Goal: Transaction & Acquisition: Purchase product/service

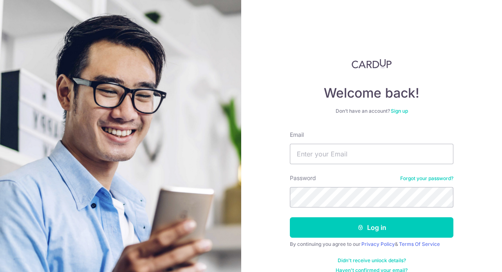
click at [352, 157] on input "Email" at bounding box center [372, 154] width 164 height 20
type input "malousiriban@gmail.com"
click at [290, 218] on button "Log in" at bounding box center [372, 228] width 164 height 20
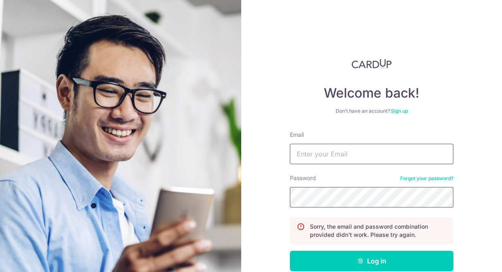
click at [351, 169] on form "Email Password Forgot your password? Sorry, the email and password combination …" at bounding box center [372, 219] width 164 height 177
click at [350, 156] on input "Email" at bounding box center [372, 154] width 164 height 20
type input "malousiriban@gmail.com"
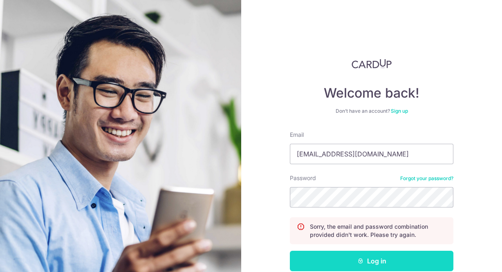
click at [373, 257] on button "Log in" at bounding box center [372, 261] width 164 height 20
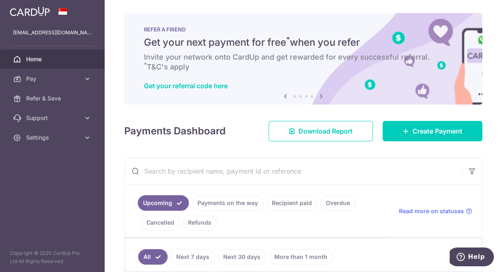
click at [233, 204] on link "Payments on the way" at bounding box center [227, 204] width 71 height 16
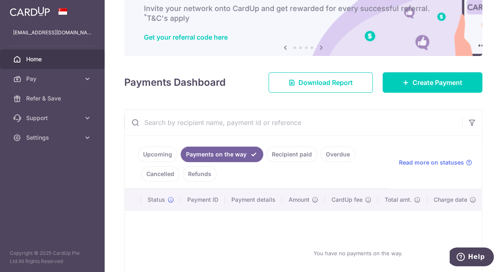
scroll to position [49, 0]
click at [160, 151] on link "Upcoming" at bounding box center [158, 154] width 40 height 16
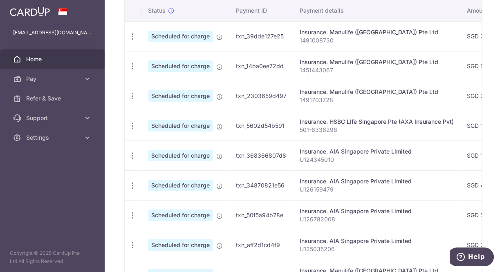
scroll to position [273, 0]
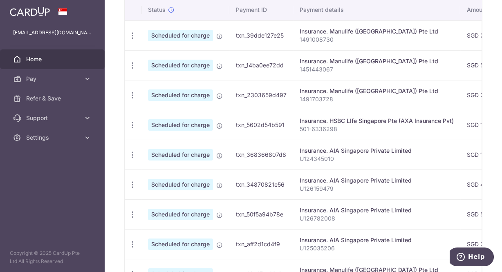
drag, startPoint x: 497, startPoint y: 212, endPoint x: 497, endPoint y: 252, distance: 40.5
click at [497, 252] on div "× Pause Schedule Pause all future payments in this series Pause just this one p…" at bounding box center [304, 136] width 398 height 272
drag, startPoint x: 497, startPoint y: 252, endPoint x: 497, endPoint y: 113, distance: 139.9
click at [497, 113] on div "× Pause Schedule Pause all future payments in this series Pause just this one p…" at bounding box center [304, 136] width 398 height 272
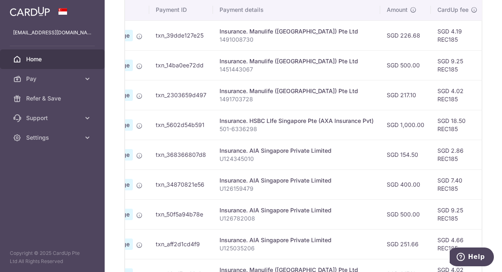
scroll to position [0, 180]
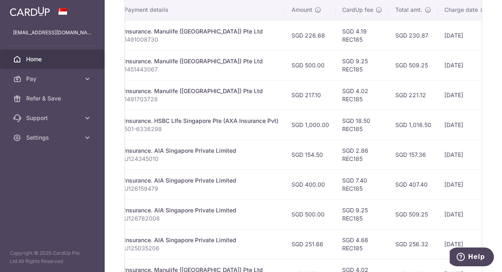
drag, startPoint x: 424, startPoint y: 140, endPoint x: 477, endPoint y: 131, distance: 54.3
click at [478, 131] on div "Upcoming Payments on the way Recipient paid Overdue Cancelled Refunds Read more…" at bounding box center [303, 113] width 358 height 456
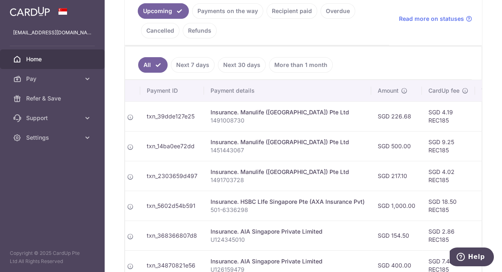
scroll to position [194, 0]
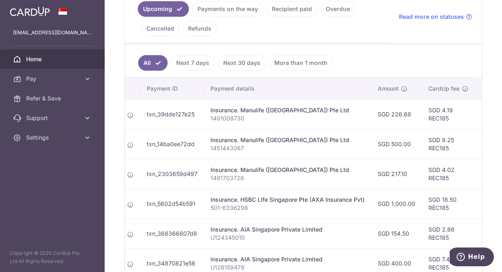
click at [233, 61] on link "Next 30 days" at bounding box center [242, 63] width 48 height 16
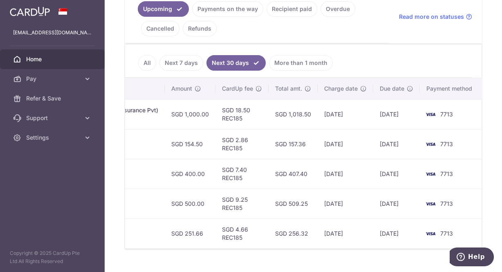
scroll to position [0, 0]
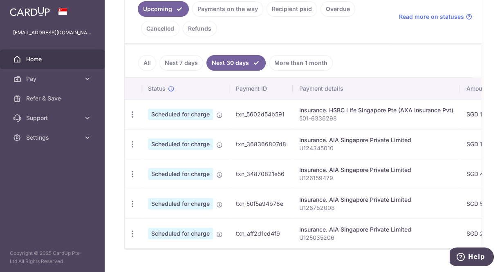
click at [192, 63] on link "Next 7 days" at bounding box center [182, 63] width 44 height 16
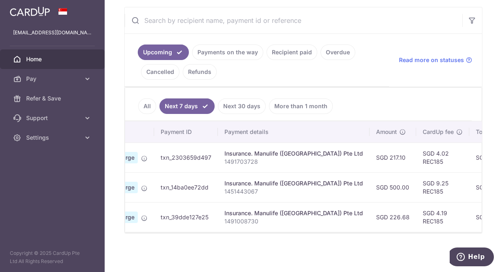
scroll to position [0, 76]
click at [284, 105] on link "More than 1 month" at bounding box center [301, 107] width 64 height 16
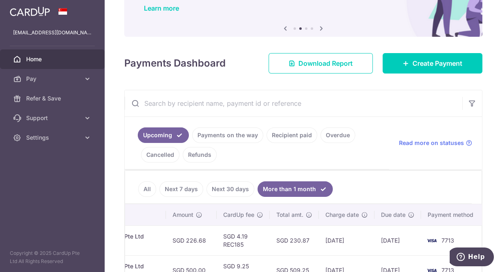
scroll to position [50, 0]
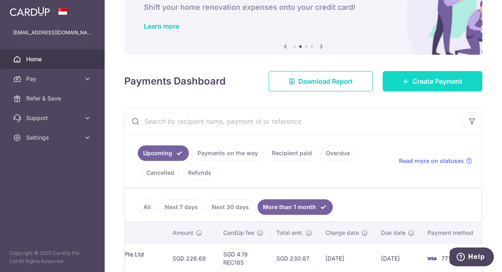
click at [461, 79] on link "Create Payment" at bounding box center [433, 81] width 100 height 20
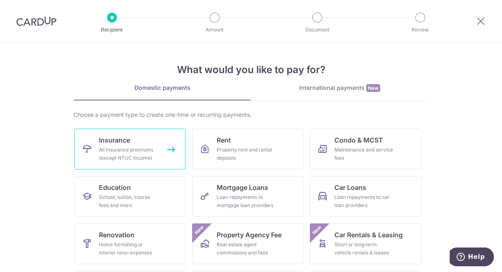
click at [128, 144] on link "Insurance All insurance premiums (except NTUC Income)" at bounding box center [129, 149] width 111 height 41
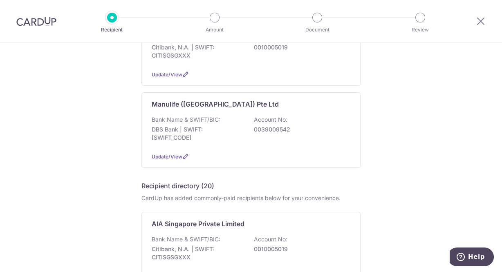
scroll to position [126, 0]
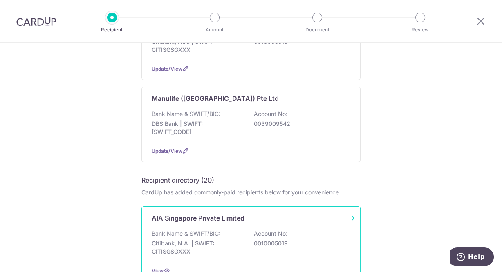
click at [299, 235] on div "Bank Name & SWIFT/BIC: Citibank, N.A. | SWIFT: CITISGSGXXX Account No: 00100050…" at bounding box center [251, 245] width 199 height 30
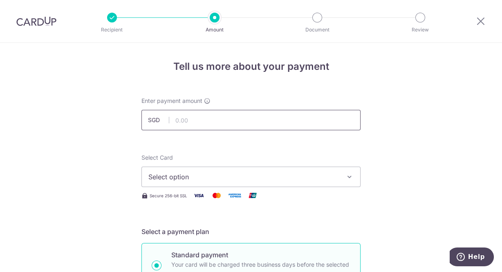
click at [208, 124] on input "text" at bounding box center [251, 120] width 219 height 20
type input "2,470.00"
click at [271, 172] on span "Select option" at bounding box center [244, 177] width 191 height 10
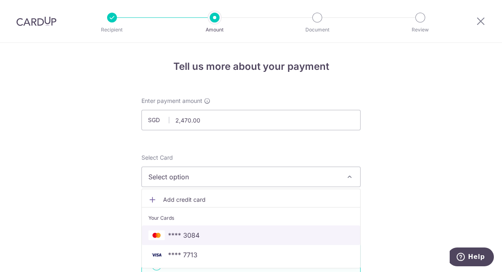
click at [200, 235] on span "**** 3084" at bounding box center [251, 236] width 205 height 10
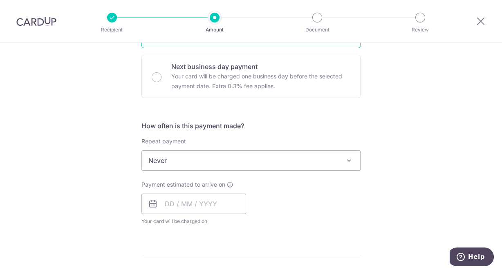
scroll to position [241, 0]
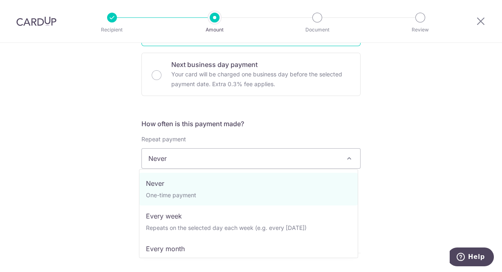
click at [344, 157] on span at bounding box center [349, 159] width 10 height 10
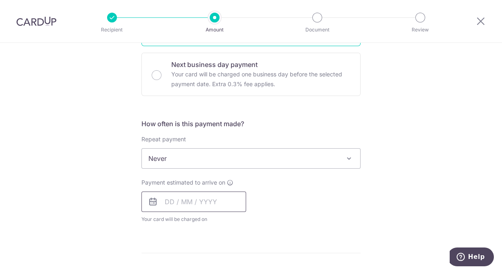
click at [202, 203] on input "text" at bounding box center [194, 202] width 105 height 20
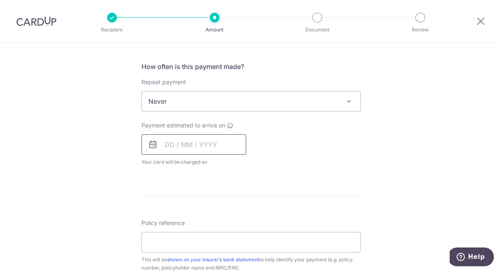
scroll to position [299, 0]
click at [230, 140] on input "text" at bounding box center [194, 144] width 105 height 20
click at [212, 143] on input "text" at bounding box center [194, 144] width 105 height 20
click at [158, 141] on input "text" at bounding box center [194, 144] width 105 height 20
click at [151, 142] on icon at bounding box center [153, 144] width 10 height 10
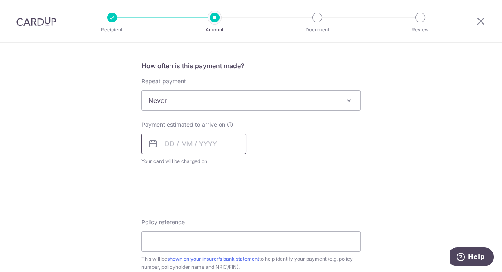
click at [199, 145] on input "text" at bounding box center [194, 144] width 105 height 20
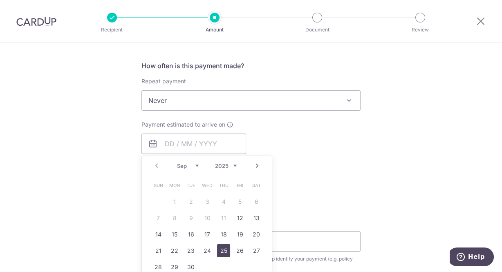
click at [221, 250] on link "25" at bounding box center [223, 251] width 13 height 13
type input "25/09/2025"
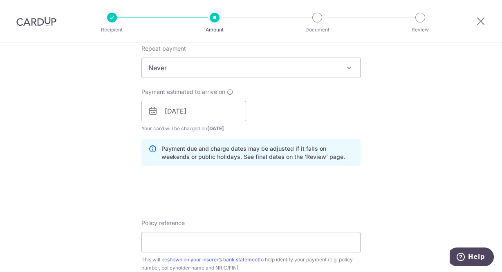
scroll to position [392, 0]
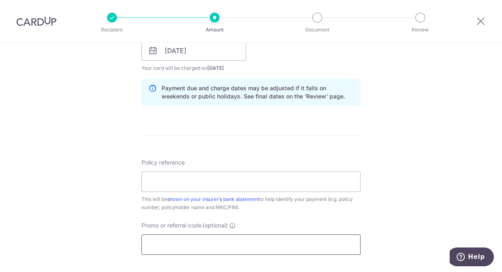
click at [216, 235] on input "Promo or referral code (optional)" at bounding box center [251, 245] width 219 height 20
paste input "OFF225"
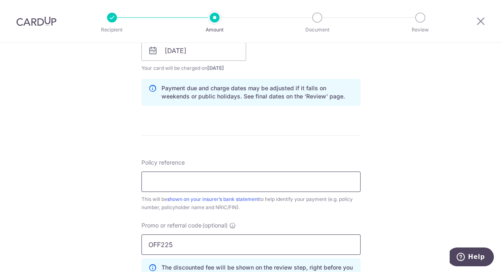
type input "OFF225"
click at [171, 176] on input "Policy reference" at bounding box center [251, 182] width 219 height 20
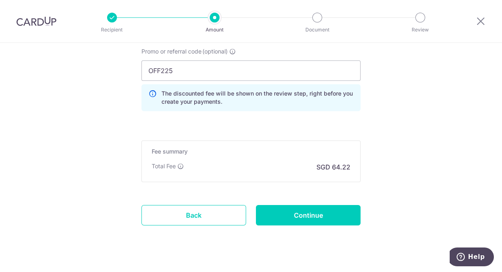
scroll to position [578, 0]
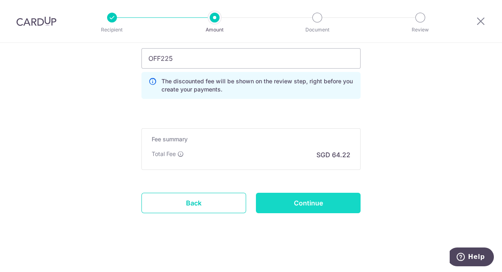
type input "P563018791"
click at [299, 205] on input "Continue" at bounding box center [308, 203] width 105 height 20
type input "Create Schedule"
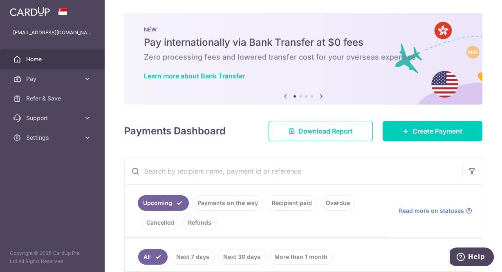
click at [322, 97] on icon at bounding box center [322, 96] width 10 height 10
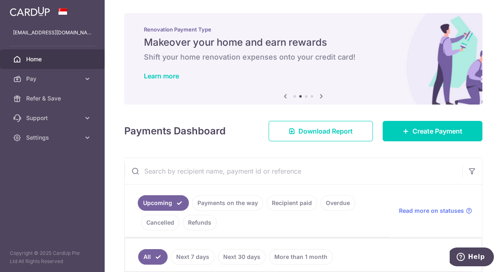
click at [322, 97] on icon at bounding box center [322, 96] width 10 height 10
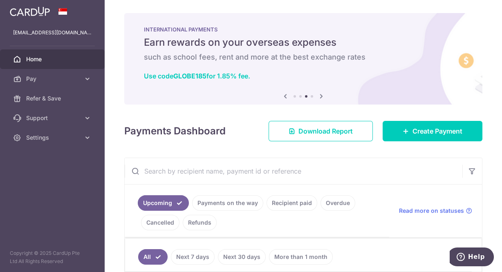
click at [320, 95] on icon at bounding box center [322, 96] width 10 height 10
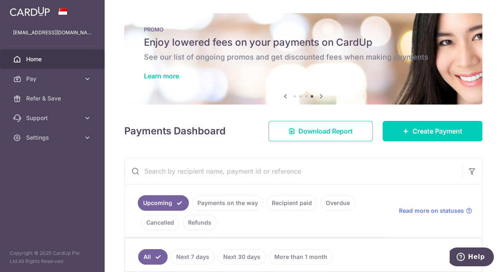
click at [320, 95] on icon at bounding box center [322, 96] width 10 height 10
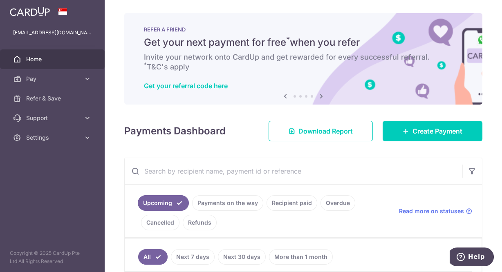
click at [281, 97] on icon at bounding box center [286, 96] width 10 height 10
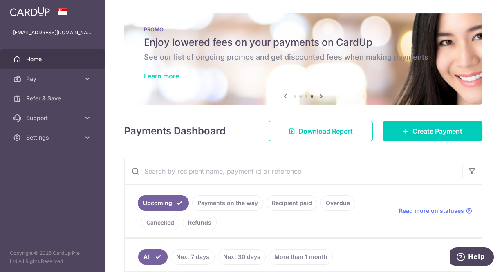
click at [164, 77] on link "Learn more" at bounding box center [161, 76] width 35 height 8
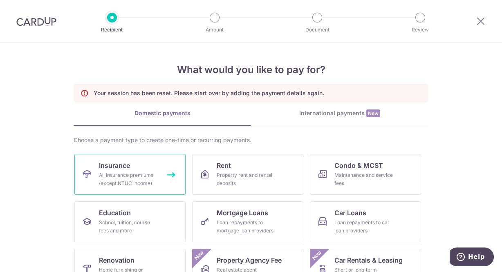
click at [130, 167] on link "Insurance All insurance premiums (except NTUC Income)" at bounding box center [129, 174] width 111 height 41
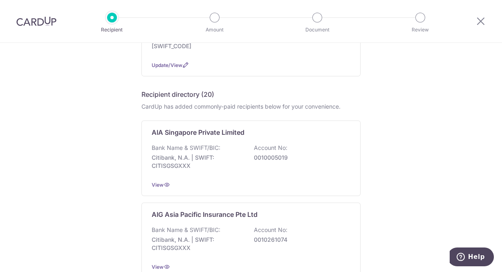
scroll to position [216, 0]
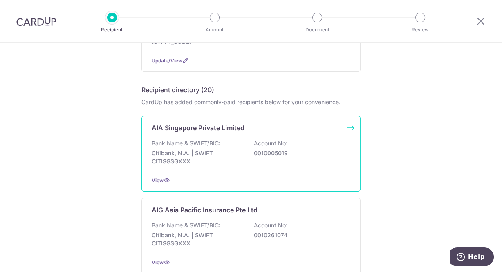
drag, startPoint x: 267, startPoint y: 156, endPoint x: 289, endPoint y: 167, distance: 24.3
click at [289, 167] on div "Bank Name & SWIFT/BIC: Citibank, N.A. | SWIFT: CITISGSGXXX Account No: 00100050…" at bounding box center [251, 155] width 199 height 30
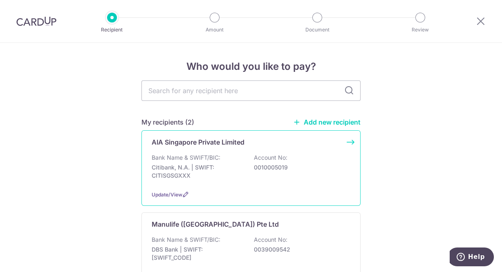
click at [268, 164] on p "0010005019" at bounding box center [300, 168] width 92 height 8
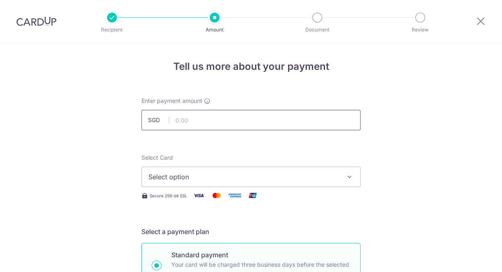
click at [222, 121] on input "text" at bounding box center [251, 120] width 219 height 20
type input "2,470.30"
click at [229, 181] on span "Select option" at bounding box center [244, 177] width 191 height 10
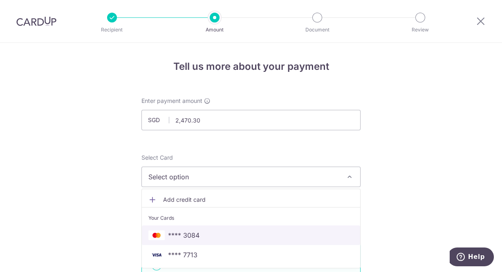
click at [215, 233] on span "**** 3084" at bounding box center [251, 236] width 205 height 10
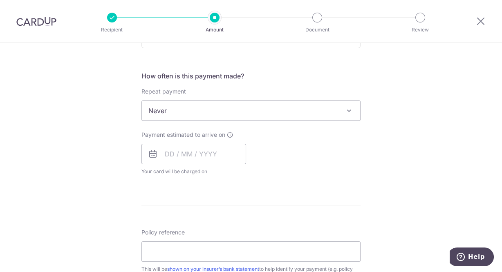
scroll to position [302, 0]
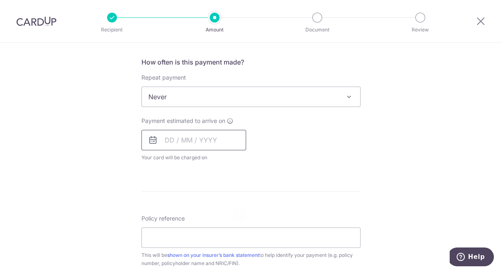
click at [175, 138] on input "text" at bounding box center [194, 140] width 105 height 20
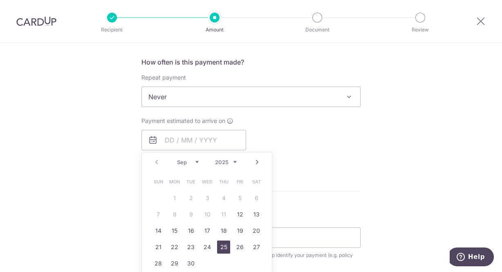
click at [220, 243] on link "25" at bounding box center [223, 247] width 13 height 13
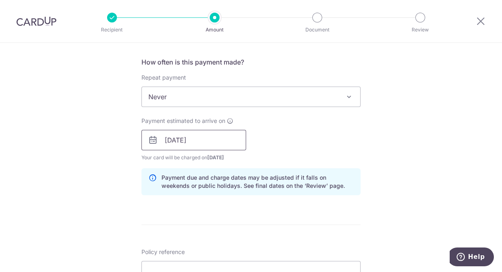
click at [189, 143] on input "25/09/2025" at bounding box center [194, 140] width 105 height 20
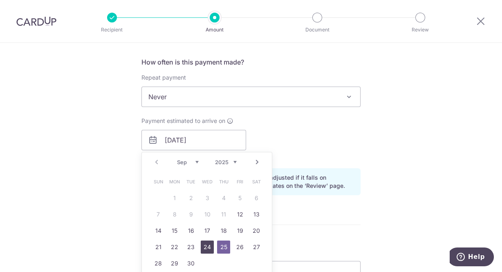
click at [205, 245] on link "24" at bounding box center [207, 247] width 13 height 13
type input "[DATE]"
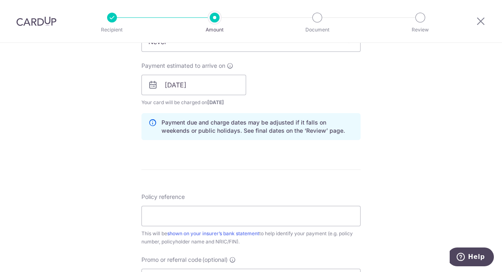
scroll to position [357, 0]
click at [165, 88] on input "[DATE]" at bounding box center [194, 86] width 105 height 20
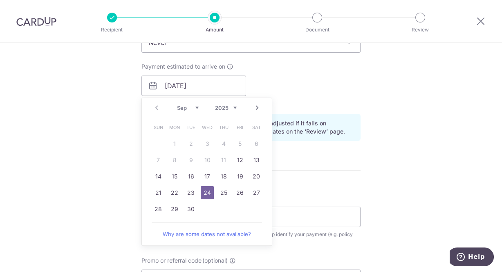
click at [205, 190] on link "24" at bounding box center [207, 193] width 13 height 13
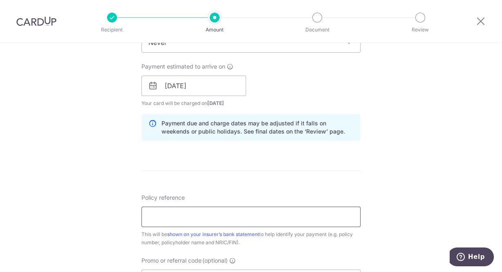
click at [199, 217] on input "Policy reference" at bounding box center [251, 217] width 219 height 20
type input "P563018791"
drag, startPoint x: 499, startPoint y: 207, endPoint x: 498, endPoint y: 239, distance: 31.5
click at [498, 239] on section "Tell us more about your payment Enter payment amount SGD 2,470.30 2470.30 Selec…" at bounding box center [251, 158] width 502 height 230
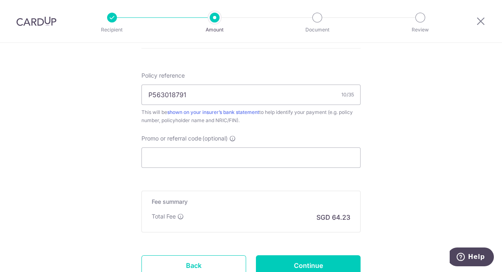
scroll to position [486, 0]
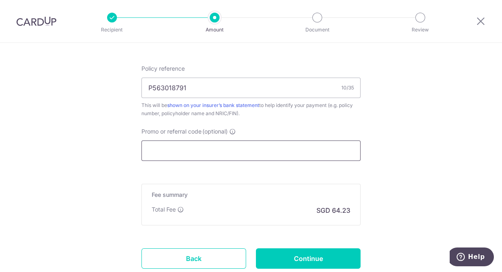
click at [211, 156] on input "Promo or referral code (optional)" at bounding box center [251, 151] width 219 height 20
paste input "OFF225"
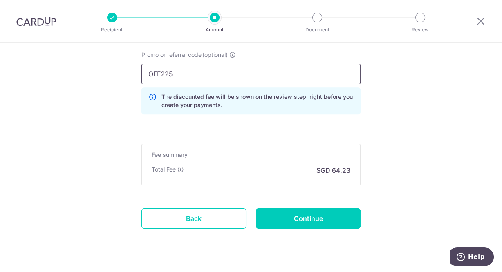
scroll to position [578, 0]
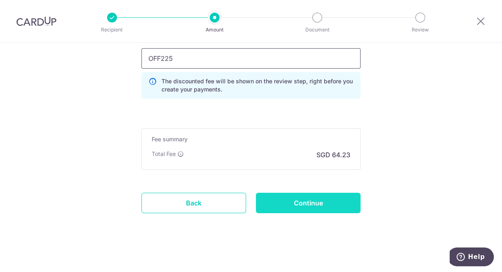
type input "OFF225"
click at [284, 199] on input "Continue" at bounding box center [308, 203] width 105 height 20
type input "Create Schedule"
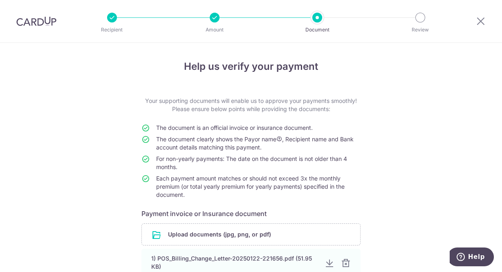
scroll to position [65, 0]
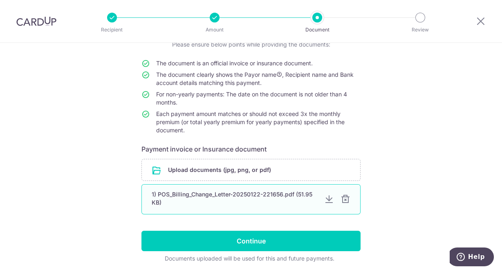
click at [324, 199] on div at bounding box center [329, 200] width 10 height 10
click at [345, 197] on div at bounding box center [346, 200] width 10 height 10
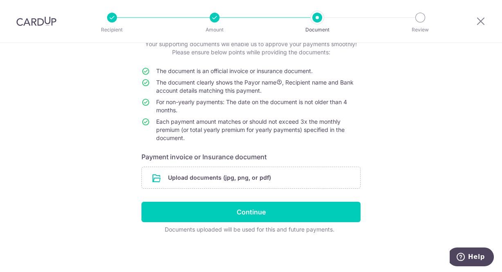
scroll to position [56, 0]
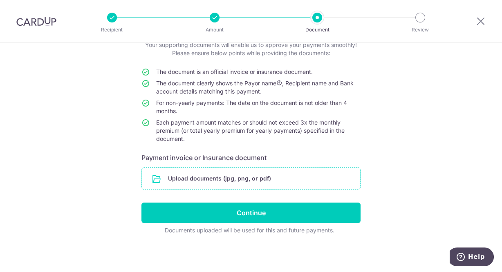
click at [235, 173] on input "file" at bounding box center [251, 178] width 218 height 21
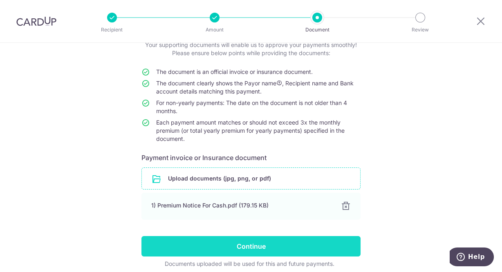
click at [294, 244] on input "Continue" at bounding box center [251, 246] width 219 height 20
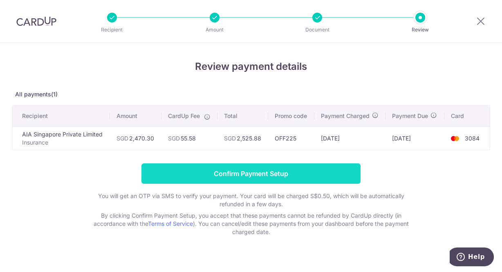
click at [257, 171] on input "Confirm Payment Setup" at bounding box center [251, 174] width 219 height 20
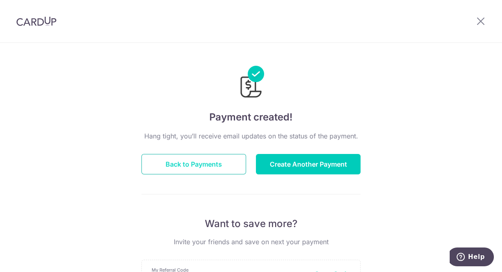
click at [191, 162] on button "Back to Payments" at bounding box center [194, 164] width 105 height 20
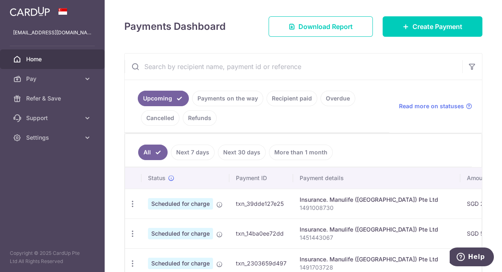
scroll to position [108, 0]
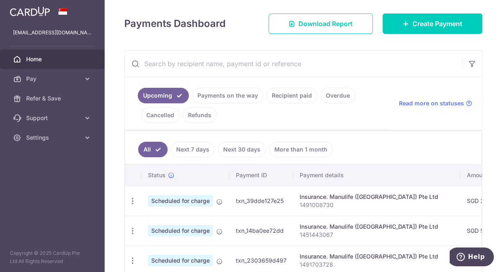
click at [245, 95] on link "Payments on the way" at bounding box center [227, 96] width 71 height 16
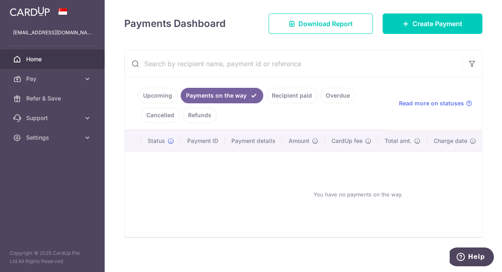
click at [289, 89] on link "Recipient paid" at bounding box center [292, 96] width 51 height 16
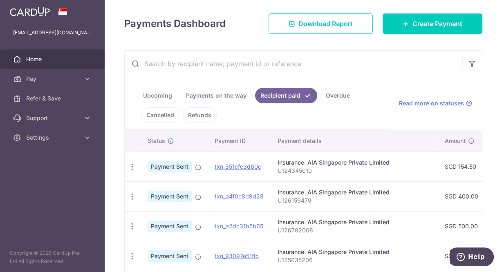
click at [329, 95] on link "Overdue" at bounding box center [338, 96] width 35 height 16
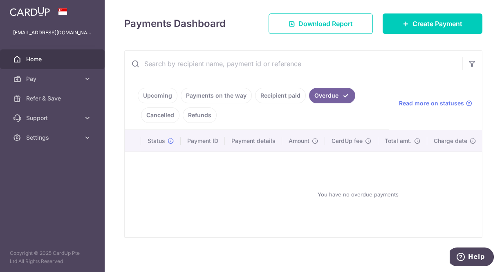
click at [168, 95] on link "Upcoming" at bounding box center [158, 96] width 40 height 16
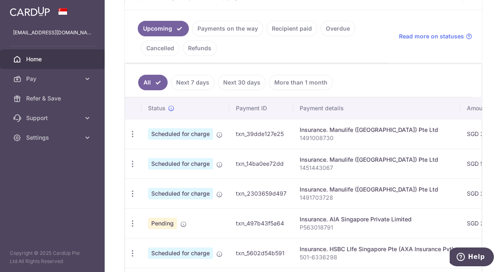
scroll to position [240, 0]
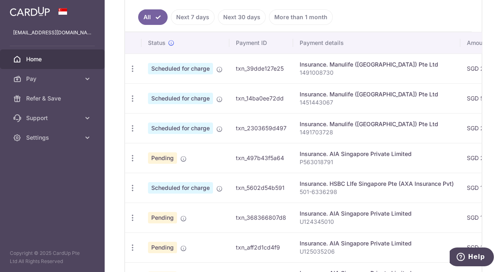
click at [386, 158] on p "P563018791" at bounding box center [377, 162] width 154 height 8
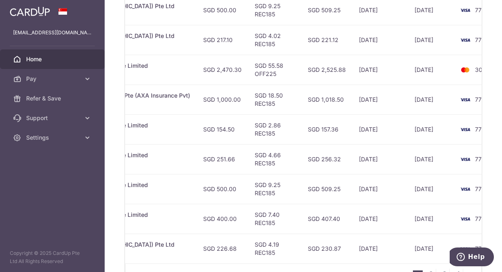
scroll to position [0, 273]
